Goal: Check status: Check status

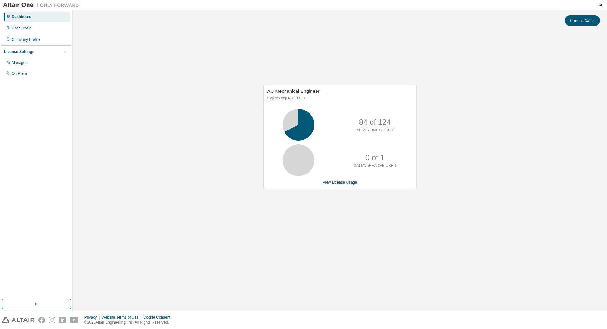
drag, startPoint x: 469, startPoint y: 109, endPoint x: 467, endPoint y: 106, distance: 4.5
click at [469, 109] on div "AU Mechanical Engineer Expires on [DATE] UTC 84 of 124 ALTAIR UNITS USED 0 of 1…" at bounding box center [340, 140] width 528 height 214
drag, startPoint x: 436, startPoint y: 127, endPoint x: 584, endPoint y: 37, distance: 173.5
click at [436, 127] on div "AU Mechanical Engineer Expires on [DATE] UTC 84 of 124 ALTAIR UNITS USED 0 of 1…" at bounding box center [340, 140] width 528 height 214
